Goal: Task Accomplishment & Management: Use online tool/utility

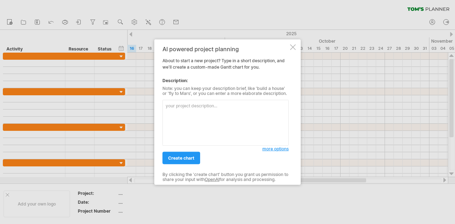
click at [207, 115] on textarea at bounding box center [225, 123] width 126 height 46
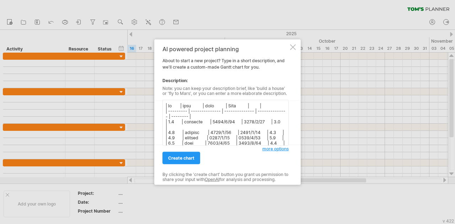
scroll to position [128, 0]
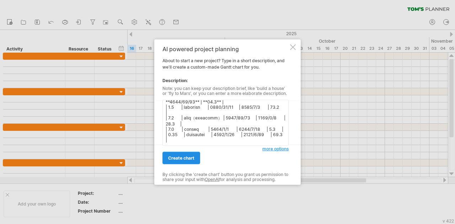
type textarea "| lo | ipsu | dolo | Sita | | | --------- | -------------- | -------------- | -…"
click at [190, 153] on link "create chart" at bounding box center [181, 158] width 38 height 12
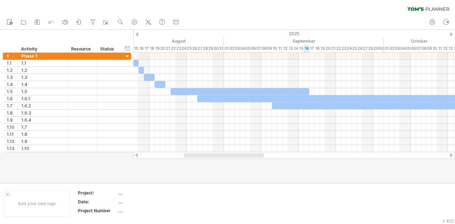
click at [202, 159] on div at bounding box center [227, 106] width 455 height 153
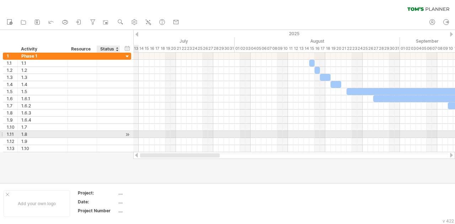
drag, startPoint x: 207, startPoint y: 156, endPoint x: 66, endPoint y: 134, distance: 141.8
click at [67, 134] on div "Trying to reach [DOMAIN_NAME] Connected again... 0% clear filter new 1" at bounding box center [227, 112] width 455 height 224
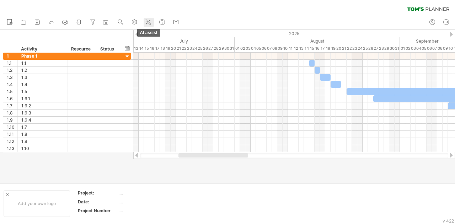
click at [150, 23] on icon at bounding box center [148, 21] width 7 height 7
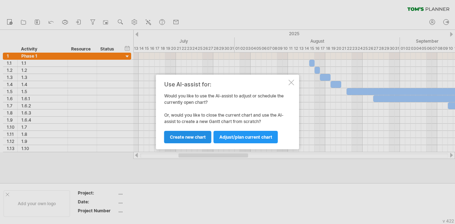
click at [195, 138] on span "Create new chart" at bounding box center [188, 136] width 36 height 5
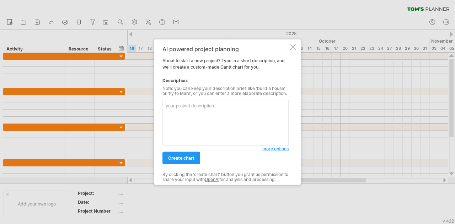
click at [188, 122] on textarea at bounding box center [225, 123] width 126 height 46
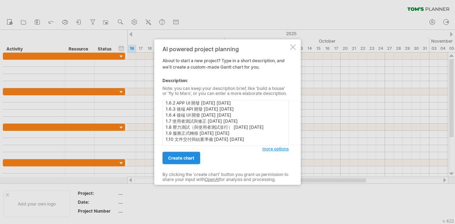
scroll to position [40, 0]
type textarea "1.1 轉移前置作業準備 [DATE] [DATE] 1.2 還原至中介主機 [DATE] [DATE] 1.3 匯出與匯入資料 [DATE] [DATE] …"
click at [194, 158] on span "create chart" at bounding box center [181, 157] width 26 height 5
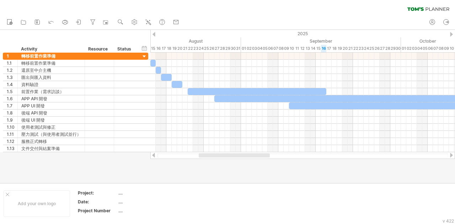
click at [342, 163] on div at bounding box center [227, 106] width 455 height 153
click at [119, 19] on use at bounding box center [120, 21] width 7 height 7
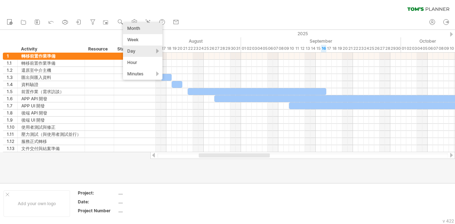
click at [151, 27] on div "Month" at bounding box center [142, 28] width 39 height 11
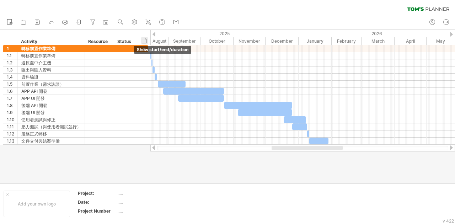
click at [145, 40] on div "hide start/end/duration show start/end/duration" at bounding box center [144, 40] width 7 height 7
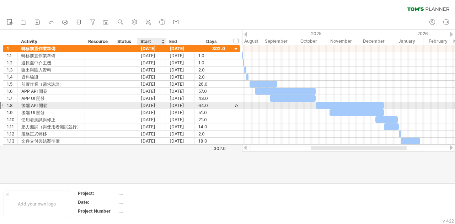
click at [157, 105] on div "[DATE]" at bounding box center [151, 105] width 29 height 7
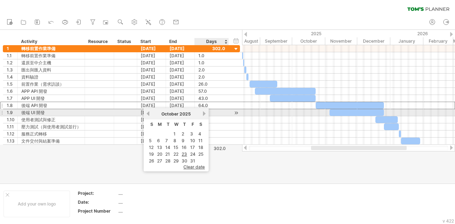
click at [204, 114] on link "next" at bounding box center [204, 113] width 5 height 5
click at [148, 112] on link "previous" at bounding box center [147, 113] width 5 height 5
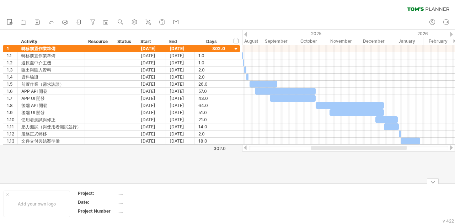
drag, startPoint x: 253, startPoint y: 196, endPoint x: 245, endPoint y: 182, distance: 16.3
click at [146, 23] on icon at bounding box center [148, 21] width 7 height 7
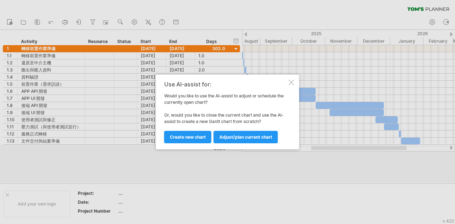
click at [291, 82] on div at bounding box center [292, 83] width 6 height 6
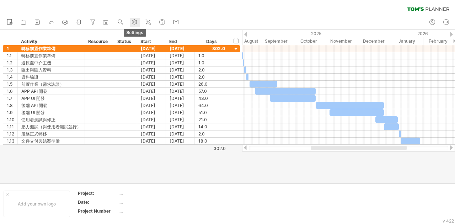
click at [138, 25] on use at bounding box center [134, 21] width 7 height 7
select select "*"
select select "**"
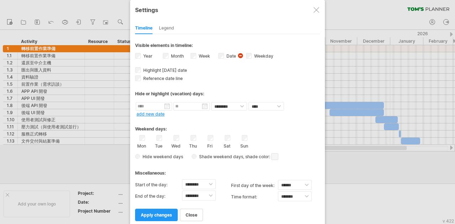
click at [314, 10] on div at bounding box center [317, 10] width 6 height 6
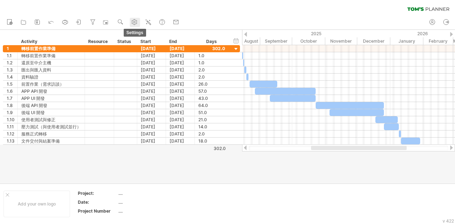
click at [132, 22] on use at bounding box center [134, 21] width 7 height 7
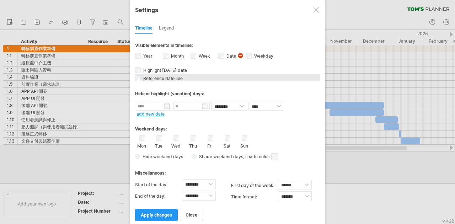
drag, startPoint x: 181, startPoint y: 78, endPoint x: 221, endPoint y: 79, distance: 39.8
click at [220, 79] on div "Reference date line The reference dateline is a darker vertical line in the cha…" at bounding box center [227, 77] width 185 height 7
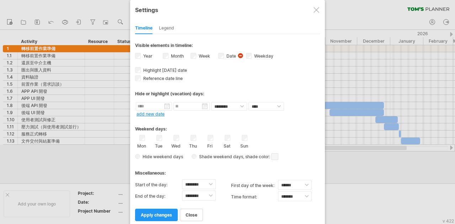
click at [314, 9] on div at bounding box center [317, 10] width 6 height 6
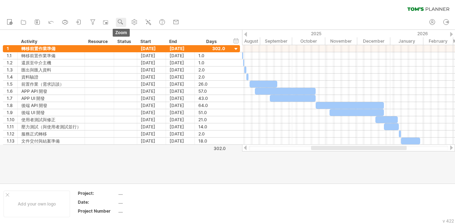
click at [118, 21] on use at bounding box center [120, 21] width 7 height 7
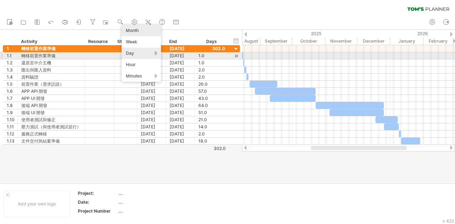
click at [150, 53] on div "Day" at bounding box center [141, 53] width 39 height 11
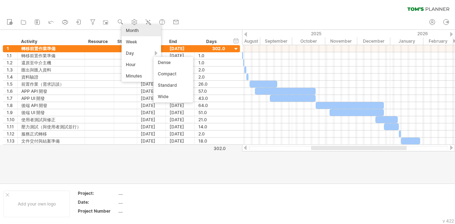
click at [123, 159] on div at bounding box center [227, 106] width 455 height 153
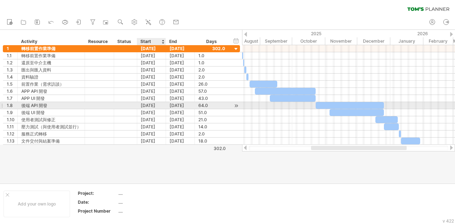
click at [159, 105] on div "[DATE]" at bounding box center [151, 105] width 29 height 7
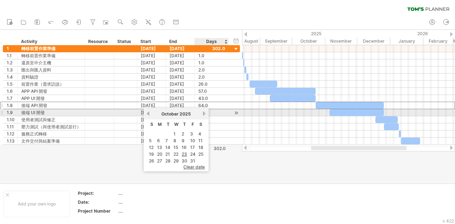
click at [205, 114] on link "next" at bounding box center [204, 113] width 5 height 5
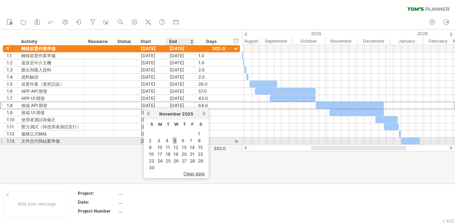
click at [176, 142] on link "5" at bounding box center [175, 140] width 4 height 7
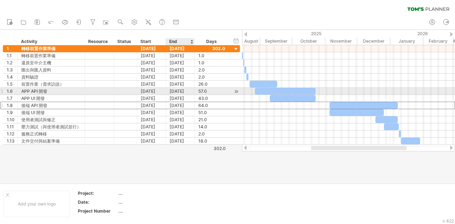
click at [185, 91] on div "[DATE]" at bounding box center [180, 91] width 29 height 7
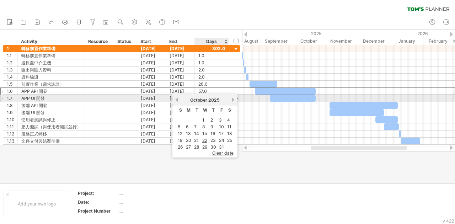
click at [234, 101] on link "next" at bounding box center [232, 99] width 5 height 5
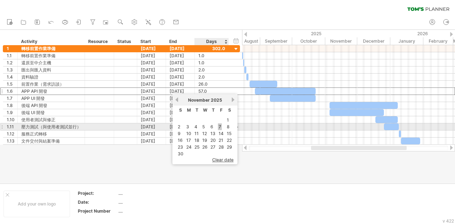
click at [218, 127] on link "7" at bounding box center [220, 126] width 4 height 7
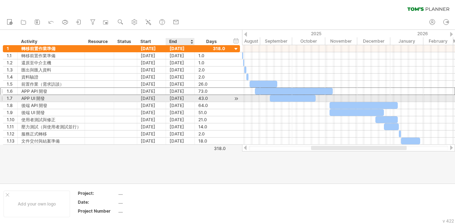
click at [186, 98] on div "[DATE]" at bounding box center [180, 98] width 29 height 7
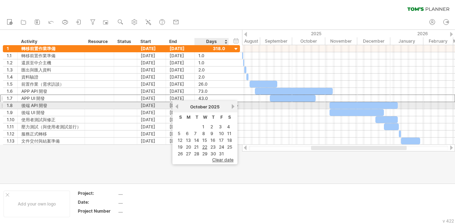
click at [232, 109] on link "next" at bounding box center [232, 106] width 5 height 5
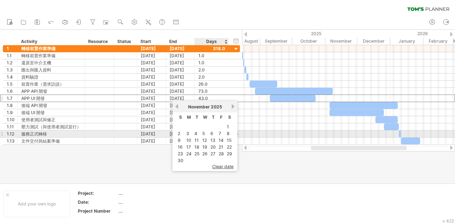
click at [221, 133] on link "7" at bounding box center [220, 133] width 4 height 7
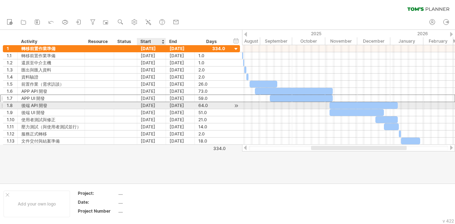
click at [155, 105] on div "[DATE]" at bounding box center [151, 105] width 29 height 7
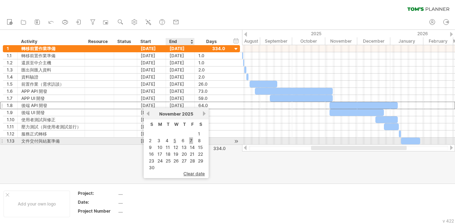
click at [191, 141] on link "7" at bounding box center [191, 140] width 4 height 7
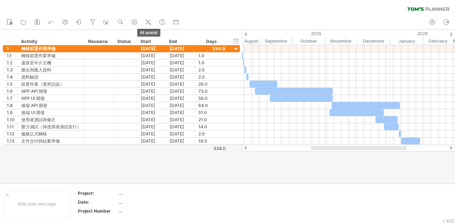
click at [146, 22] on icon at bounding box center [148, 21] width 7 height 7
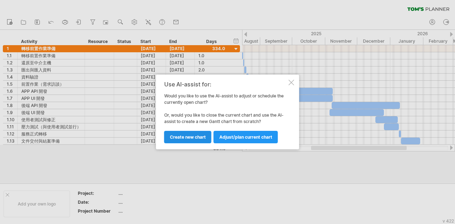
click at [193, 136] on span "Create new chart" at bounding box center [188, 136] width 36 height 5
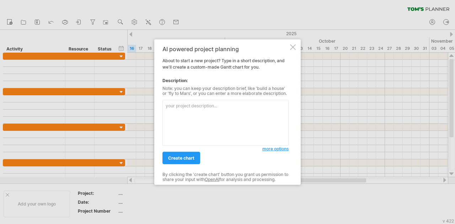
click at [198, 124] on textarea at bounding box center [225, 123] width 126 height 46
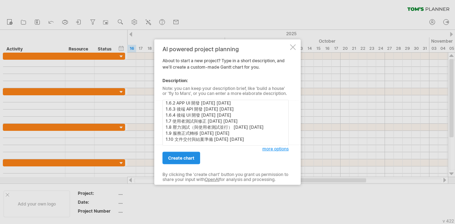
type textarea "1.1 轉移前置作業準備 [DATE] [DATE] 1.2 還原至中介主機 [DATE] [DATE] 1.3 匯出與匯入資料 [DATE] [DATE] …"
click at [194, 160] on span "create chart" at bounding box center [181, 157] width 26 height 5
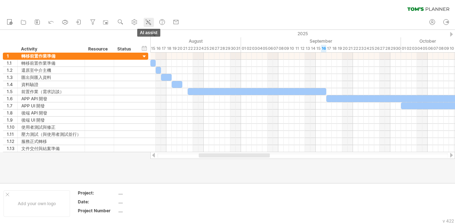
click at [146, 19] on icon at bounding box center [148, 21] width 7 height 7
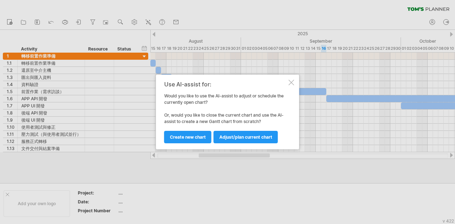
click at [291, 79] on div "Use AI-assist for: Would you like to use the AI-assist to adjust or schedule th…" at bounding box center [227, 112] width 143 height 75
click at [289, 81] on div at bounding box center [292, 83] width 6 height 6
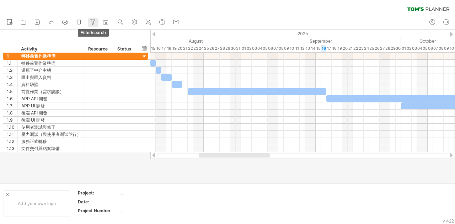
click at [95, 25] on icon at bounding box center [92, 21] width 7 height 7
type input "**********"
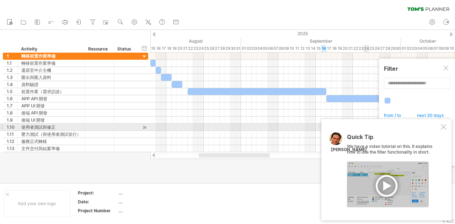
click at [443, 128] on div at bounding box center [444, 127] width 6 height 6
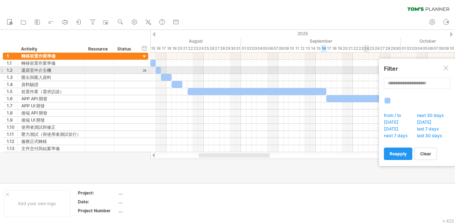
click at [448, 69] on div at bounding box center [447, 69] width 6 height 6
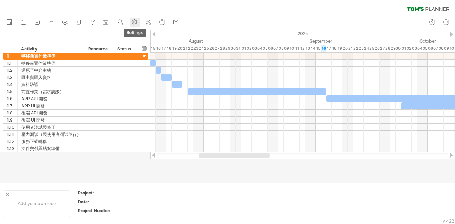
click at [140, 20] on link "settings" at bounding box center [135, 22] width 10 height 9
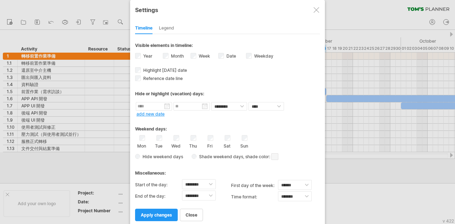
click at [316, 11] on div at bounding box center [317, 10] width 6 height 6
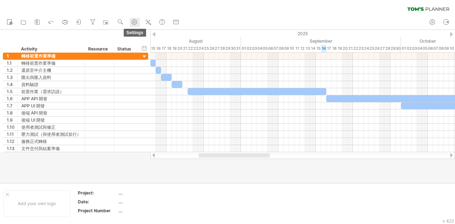
click at [139, 22] on link "settings" at bounding box center [135, 22] width 10 height 9
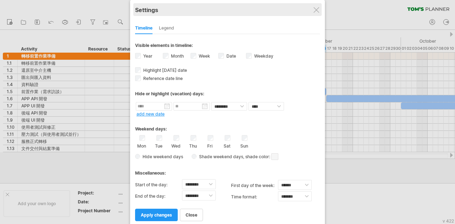
click at [317, 14] on div "Settings" at bounding box center [227, 9] width 185 height 13
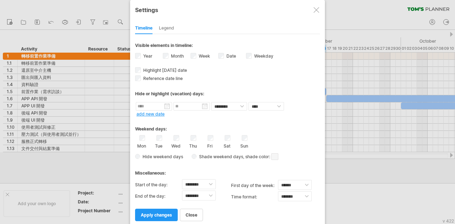
click at [317, 10] on div at bounding box center [317, 10] width 6 height 6
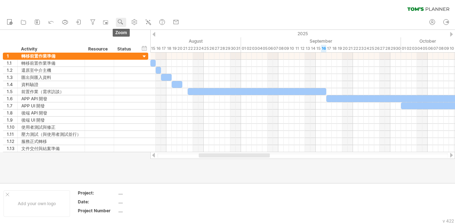
click at [118, 20] on link "zoom" at bounding box center [121, 22] width 10 height 9
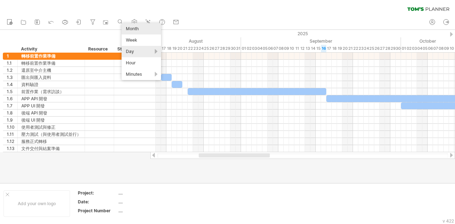
click at [149, 30] on div "Month" at bounding box center [141, 28] width 39 height 11
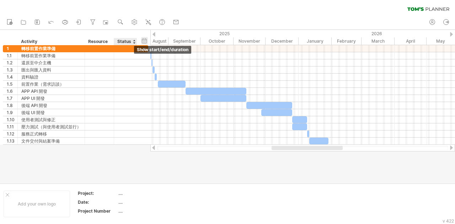
click at [144, 41] on div "hide start/end/duration show start/end/duration" at bounding box center [144, 40] width 7 height 7
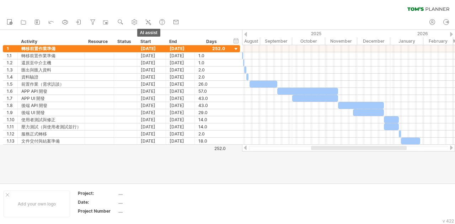
click at [146, 22] on icon at bounding box center [148, 21] width 7 height 7
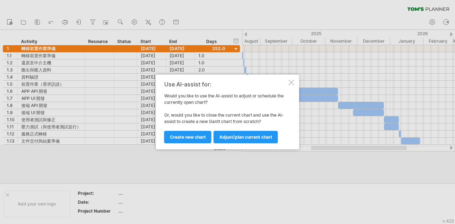
click at [293, 82] on div at bounding box center [292, 83] width 6 height 6
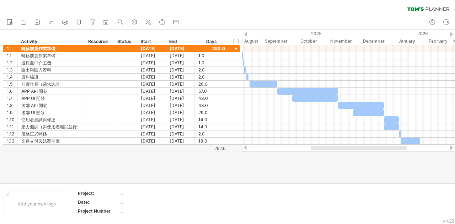
click at [260, 148] on div at bounding box center [348, 148] width 199 height 5
click at [258, 147] on div at bounding box center [348, 148] width 199 height 5
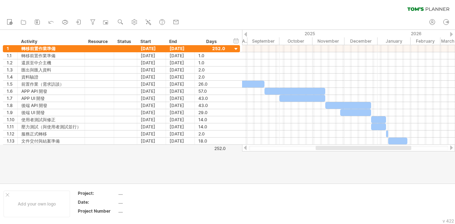
drag, startPoint x: 321, startPoint y: 148, endPoint x: 326, endPoint y: 146, distance: 4.8
click at [326, 146] on div at bounding box center [364, 148] width 96 height 4
click at [34, 23] on icon at bounding box center [37, 21] width 7 height 7
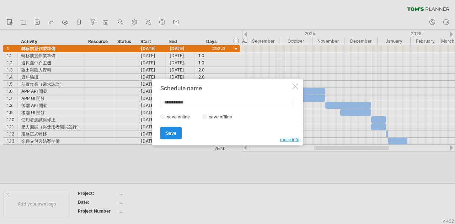
click at [173, 129] on link "Save" at bounding box center [171, 133] width 22 height 12
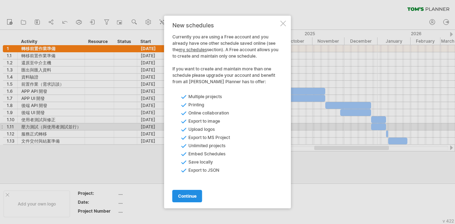
click at [187, 194] on span "continue" at bounding box center [187, 195] width 18 height 5
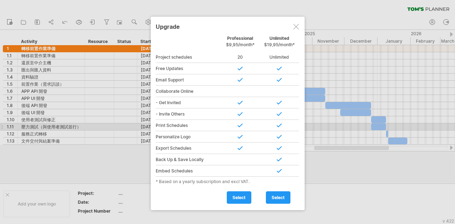
click at [298, 24] on div at bounding box center [296, 27] width 6 height 6
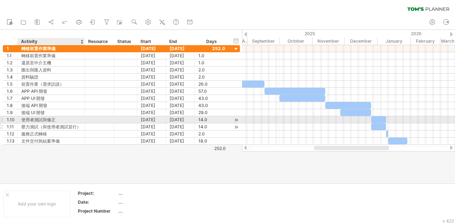
drag, startPoint x: 237, startPoint y: 138, endPoint x: 37, endPoint y: 123, distance: 200.7
click at [45, 122] on div "**********" at bounding box center [121, 95] width 237 height 100
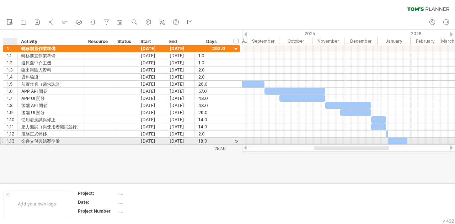
click at [6, 139] on div "1.13" at bounding box center [10, 141] width 15 height 7
click at [14, 139] on div "1.13" at bounding box center [12, 141] width 11 height 7
click at [39, 141] on div "文件交付與結案準備" at bounding box center [51, 141] width 60 height 7
click at [39, 141] on input "*********" at bounding box center [51, 141] width 60 height 7
click at [41, 140] on input "*********" at bounding box center [51, 141] width 60 height 7
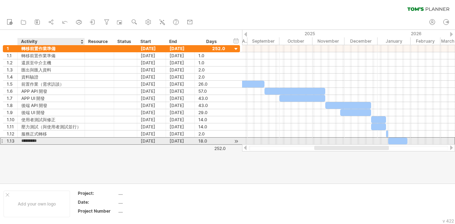
click at [41, 140] on input "*********" at bounding box center [51, 141] width 60 height 7
click at [147, 139] on div "[DATE]" at bounding box center [151, 141] width 29 height 7
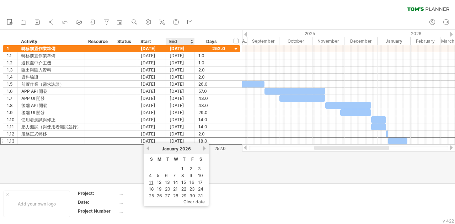
click at [197, 201] on span "clear date" at bounding box center [193, 201] width 21 height 5
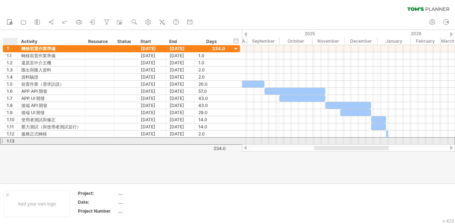
click at [14, 139] on div "1.13" at bounding box center [12, 141] width 11 height 7
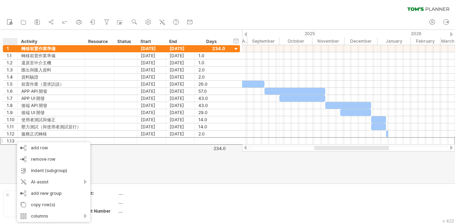
click at [133, 171] on div at bounding box center [227, 106] width 455 height 153
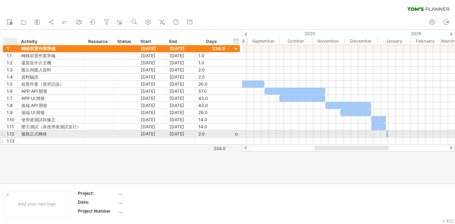
click at [12, 138] on div "1.13" at bounding box center [12, 141] width 11 height 7
click at [11, 135] on div "**********" at bounding box center [121, 95] width 237 height 100
click at [11, 135] on div "1.12" at bounding box center [12, 133] width 11 height 7
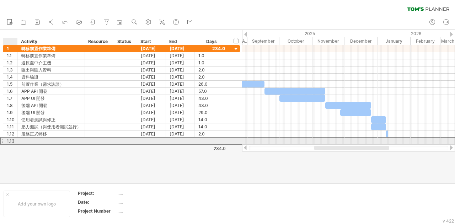
click at [11, 139] on div "1.13" at bounding box center [12, 141] width 11 height 7
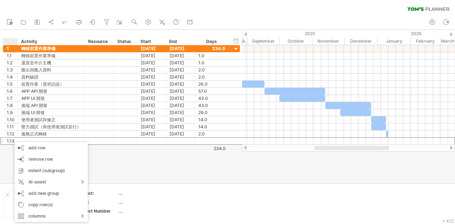
click at [166, 156] on div at bounding box center [227, 106] width 455 height 153
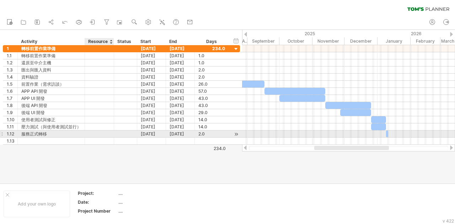
click at [96, 131] on div at bounding box center [100, 133] width 22 height 7
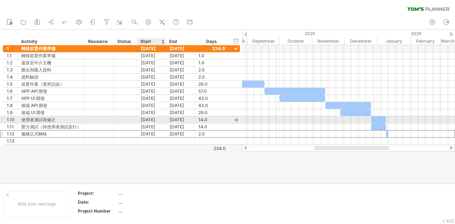
click at [153, 119] on div "[DATE]" at bounding box center [151, 119] width 29 height 7
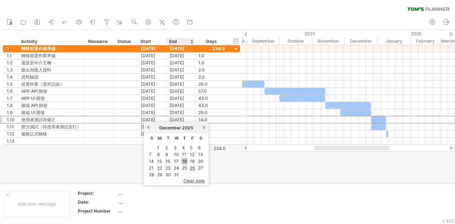
click at [183, 160] on link "18" at bounding box center [184, 161] width 6 height 7
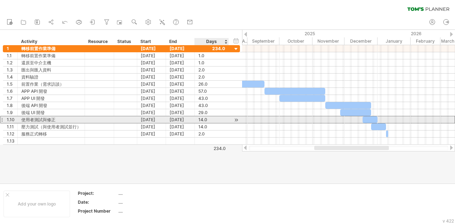
click at [237, 119] on div at bounding box center [236, 119] width 7 height 7
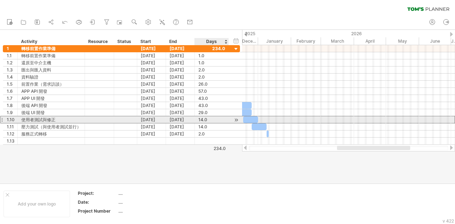
click at [220, 118] on div "14.0" at bounding box center [211, 119] width 27 height 7
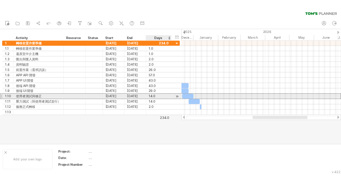
scroll to position [0, 0]
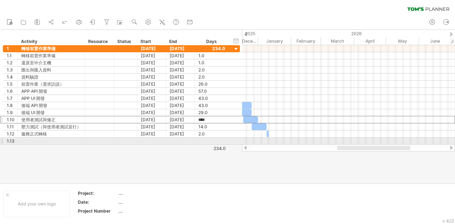
click at [329, 140] on div at bounding box center [348, 141] width 213 height 7
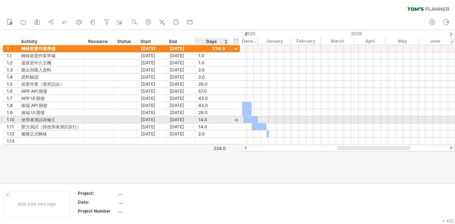
click at [207, 119] on div "14.0" at bounding box center [211, 119] width 27 height 7
click at [177, 118] on div "[DATE]" at bounding box center [180, 119] width 29 height 7
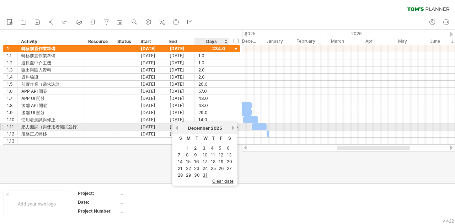
click at [232, 129] on link "next" at bounding box center [232, 127] width 5 height 5
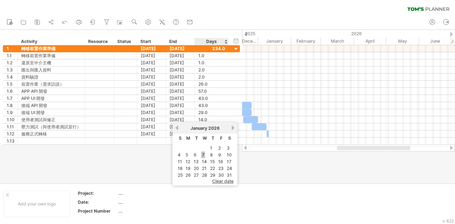
click at [204, 155] on link "7" at bounding box center [203, 154] width 4 height 7
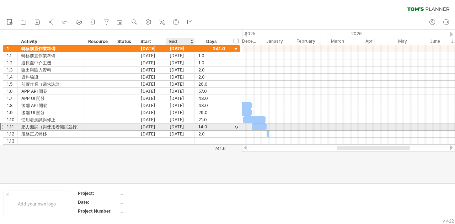
click at [182, 127] on div "[DATE]" at bounding box center [180, 126] width 29 height 7
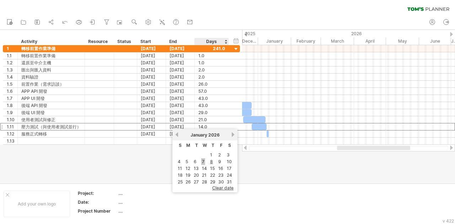
click at [203, 160] on link "7" at bounding box center [203, 161] width 4 height 7
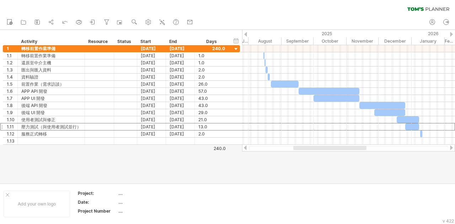
drag, startPoint x: 355, startPoint y: 147, endPoint x: 313, endPoint y: 149, distance: 42.7
click at [313, 149] on div at bounding box center [329, 148] width 73 height 4
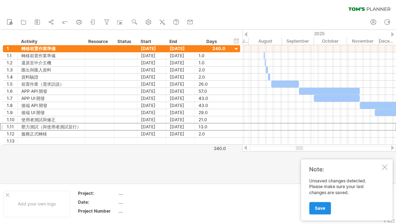
click at [322, 207] on span "Save" at bounding box center [320, 207] width 10 height 5
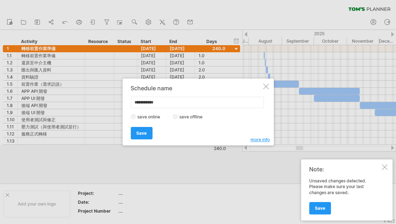
click at [262, 139] on span "more info" at bounding box center [259, 139] width 19 height 5
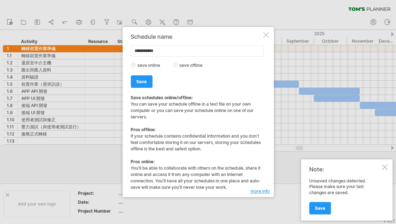
click at [182, 66] on label "save offline" at bounding box center [192, 65] width 31 height 5
click at [146, 67] on label "save online" at bounding box center [150, 65] width 31 height 5
click at [149, 77] on link "Save" at bounding box center [141, 81] width 22 height 12
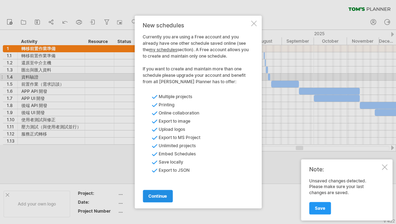
click at [164, 200] on link "continue" at bounding box center [158, 196] width 30 height 12
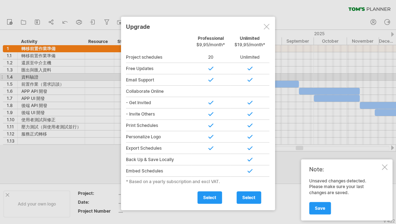
click at [269, 27] on div at bounding box center [266, 27] width 6 height 6
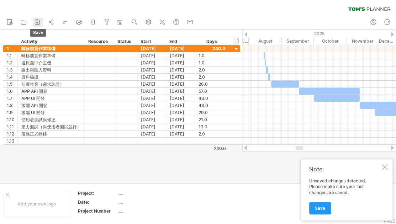
click at [37, 21] on icon at bounding box center [37, 21] width 7 height 7
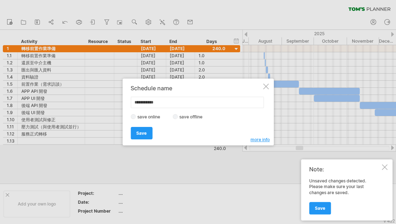
click at [193, 118] on label "save offline" at bounding box center [192, 116] width 31 height 5
click at [140, 136] on link "Save" at bounding box center [141, 133] width 22 height 12
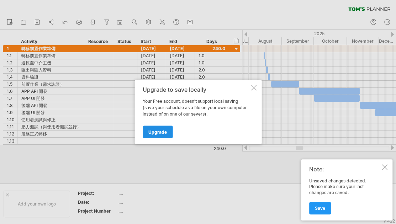
click at [154, 136] on link "Upgrade" at bounding box center [158, 132] width 30 height 12
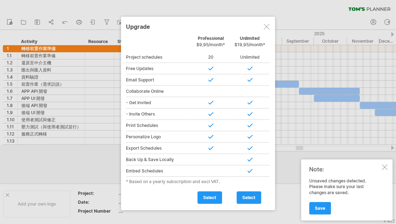
click at [268, 26] on div at bounding box center [266, 27] width 6 height 6
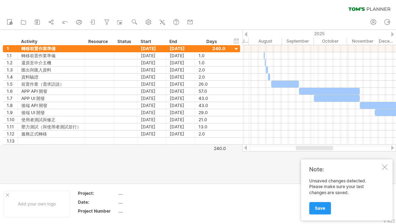
click at [382, 164] on div at bounding box center [384, 167] width 6 height 6
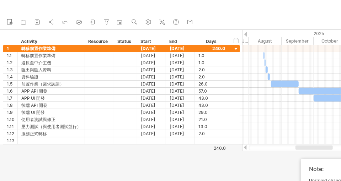
scroll to position [0, 0]
